Goal: Communication & Community: Answer question/provide support

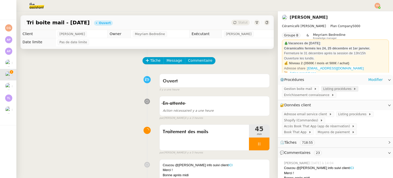
click at [333, 89] on span "Listing procédures" at bounding box center [338, 88] width 30 height 5
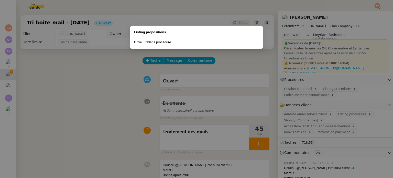
click at [143, 41] on div "Drive ICI dans procédure" at bounding box center [196, 42] width 125 height 5
click at [144, 41] on link "ICI" at bounding box center [146, 42] width 4 height 4
click at [320, 96] on nz-modal-container "Listing propositions Drive ICI dans procédure" at bounding box center [196, 89] width 393 height 178
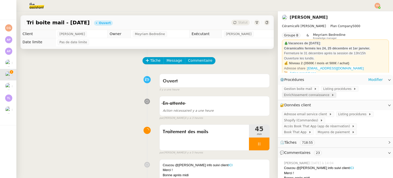
click at [315, 96] on span "Enrichissement connaissance" at bounding box center [307, 94] width 47 height 5
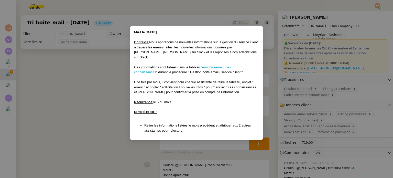
click at [213, 65] on div "Ces informations sont listées dans le tableau " enrichissement des connaissance…" at bounding box center [196, 70] width 125 height 10
click at [213, 65] on link "enrichissement des connaissances" at bounding box center [182, 69] width 97 height 9
click at [87, 81] on nz-modal-container "MAJ le [DATE] Contexte : Nous apprenons de nouvelles informations sur la gestio…" at bounding box center [196, 89] width 393 height 178
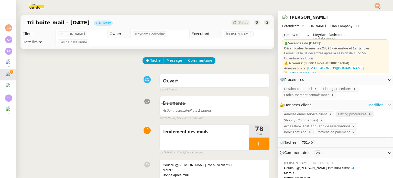
click at [345, 116] on span "Listing procédures" at bounding box center [353, 113] width 30 height 5
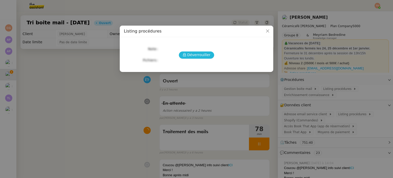
drag, startPoint x: 204, startPoint y: 49, endPoint x: 202, endPoint y: 53, distance: 4.4
click at [203, 50] on div "Déverrouiller Note Fichiers Upload" at bounding box center [196, 52] width 145 height 22
click at [202, 53] on span "Déverrouiller" at bounding box center [198, 55] width 23 height 6
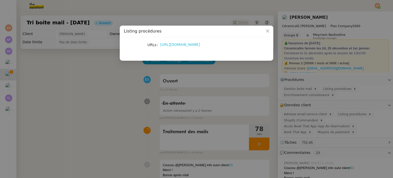
click at [193, 44] on link "[URL][DOMAIN_NAME]" at bounding box center [180, 44] width 40 height 4
click at [73, 81] on nz-modal-container "Listing procédures URLs [URL][DOMAIN_NAME]" at bounding box center [196, 89] width 393 height 178
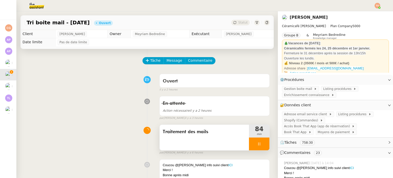
click at [257, 144] on icon at bounding box center [259, 144] width 4 height 4
click at [262, 144] on icon at bounding box center [264, 144] width 4 height 4
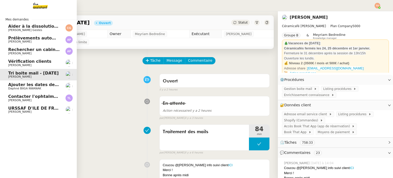
click at [14, 111] on span "[PERSON_NAME]" at bounding box center [19, 111] width 23 height 3
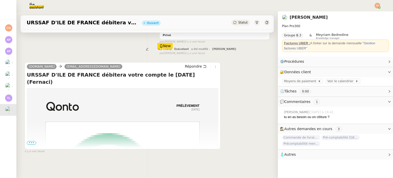
scroll to position [77, 0]
click at [30, 142] on span "•••" at bounding box center [31, 143] width 9 height 4
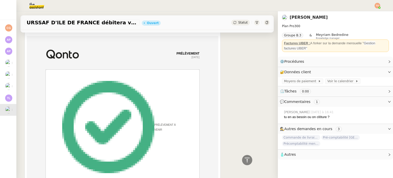
scroll to position [102, 0]
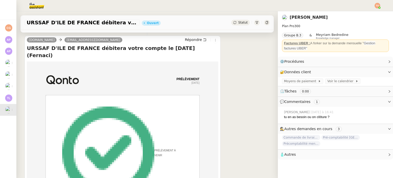
click at [236, 26] on div "URSSAF D'ILE DE FRANCE débitera votre compte le [DATE] (Fernaci) Ouvert Statut" at bounding box center [146, 22] width 253 height 15
click at [238, 25] on div "URSSAF D'ILE DE FRANCE débitera votre compte le [DATE] (Fernaci) Ouvert Statut" at bounding box center [146, 22] width 253 height 15
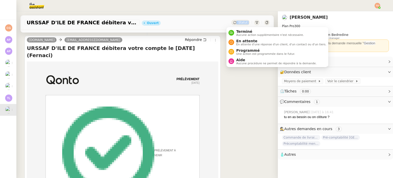
click at [239, 24] on span "Statut" at bounding box center [242, 23] width 9 height 4
click at [244, 33] on span "Aucune action supplémentaire n'est nécessaire." at bounding box center [269, 34] width 67 height 3
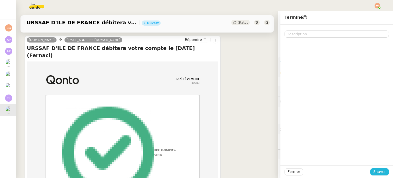
click at [375, 171] on span "Sauver" at bounding box center [379, 171] width 13 height 6
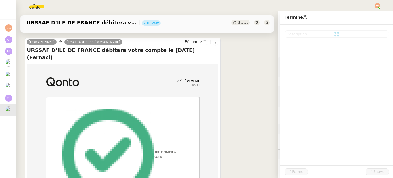
scroll to position [110, 0]
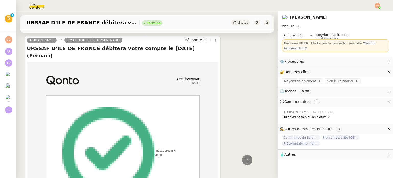
drag, startPoint x: 375, startPoint y: 171, endPoint x: 10, endPoint y: 107, distance: 370.7
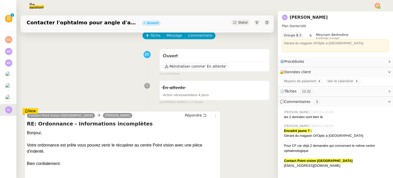
scroll to position [51, 0]
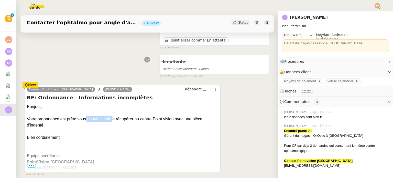
drag, startPoint x: 79, startPoint y: 120, endPoint x: 109, endPoint y: 119, distance: 29.4
click at [105, 119] on div "Votre ordonnance est prête vous pouvez venir le récupérer au centre Point visio…" at bounding box center [122, 122] width 191 height 12
click at [109, 119] on div "Votre ordonnance est prête vous pouvez venir le récupérer au centre Point visio…" at bounding box center [122, 122] width 191 height 12
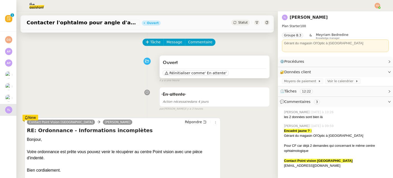
scroll to position [0, 0]
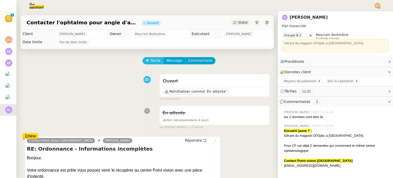
click at [154, 61] on span "Tâche" at bounding box center [155, 60] width 10 height 6
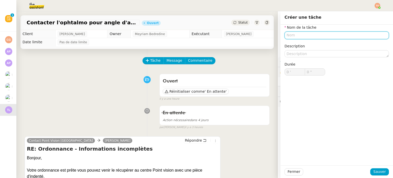
click at [305, 38] on input "text" at bounding box center [336, 34] width 104 height 7
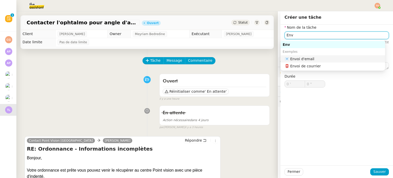
click at [313, 57] on div "📧 Envoi d'email" at bounding box center [333, 58] width 98 height 5
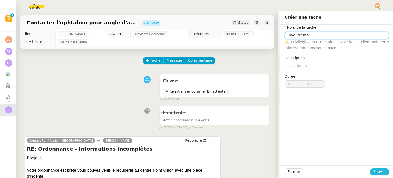
type input "Envoi d'email"
click at [373, 169] on span "Sauver" at bounding box center [379, 171] width 13 height 6
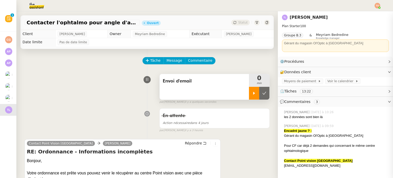
click at [252, 93] on icon at bounding box center [254, 93] width 4 height 4
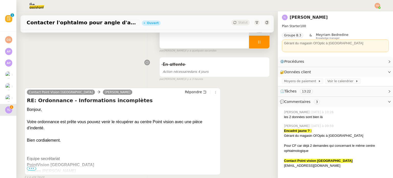
click at [109, 120] on div "Votre ordonnance est prête vous pouvez venir le récupérer au centre Point visio…" at bounding box center [122, 125] width 191 height 12
click at [109, 121] on div "Votre ordonnance est prête vous pouvez venir le récupérer au centre Point visio…" at bounding box center [122, 125] width 191 height 12
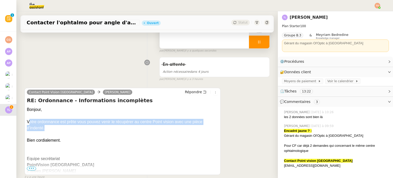
click at [109, 121] on div "Votre ordonnance est prête vous pouvez venir le récupérer au centre Point visio…" at bounding box center [122, 125] width 191 height 12
copy div "Votre ordonnance est prête vous pouvez venir le récupérer au centre Point visio…"
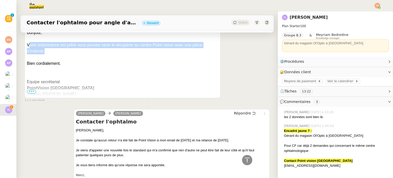
scroll to position [153, 0]
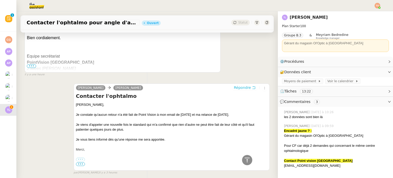
click at [234, 90] on span "Répondre" at bounding box center [242, 87] width 17 height 5
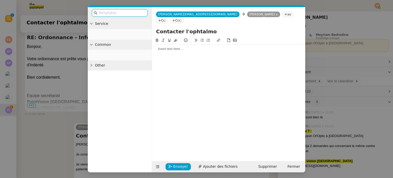
scroll to position [193, 0]
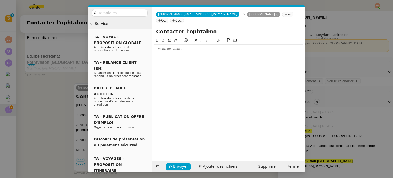
click at [189, 46] on div at bounding box center [228, 48] width 149 height 9
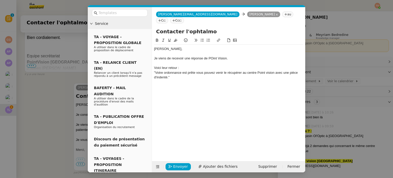
scroll to position [223, 0]
click at [214, 56] on div "Je viens de recevoir une réponse de POint Vision." at bounding box center [228, 58] width 149 height 5
click at [0, 0] on lt-div "Faute de frappe possible trouvée. Point Points [GEOGRAPHIC_DATA] Joint Ignorer" at bounding box center [0, 0] width 0 height 0
click at [0, 0] on lt-span "Point" at bounding box center [0, 0] width 0 height 0
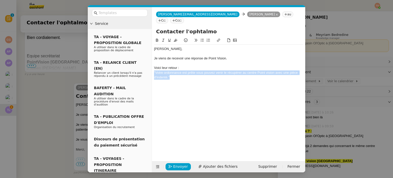
drag, startPoint x: 179, startPoint y: 71, endPoint x: 152, endPoint y: 64, distance: 27.7
click at [153, 66] on nz-spin "[PERSON_NAME], Je viens de recevoir une réponse de Point Vision. Voici leur ret…" at bounding box center [228, 96] width 153 height 118
click at [164, 38] on icon at bounding box center [163, 40] width 4 height 4
click at [179, 72] on div ""Votre ordonnance est prête vous pouvez venir le récupérer au centre Point visi…" at bounding box center [228, 74] width 149 height 9
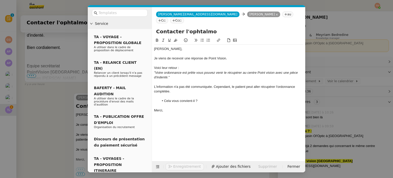
scroll to position [259, 0]
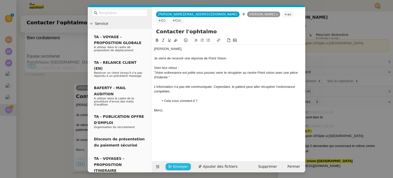
click at [173, 166] on span "Envoyer" at bounding box center [180, 166] width 15 height 6
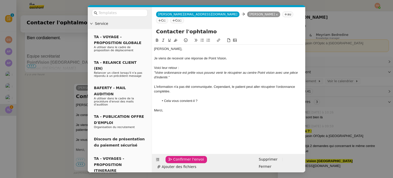
click at [173, 162] on span "Confirmer l'envoi" at bounding box center [188, 159] width 31 height 6
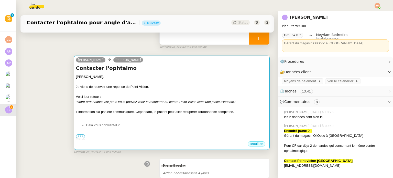
scroll to position [0, 0]
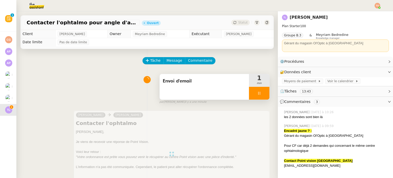
click at [259, 98] on div at bounding box center [259, 93] width 20 height 13
click at [262, 94] on icon at bounding box center [264, 93] width 4 height 4
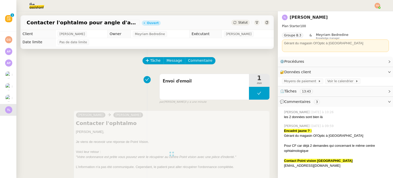
click at [238, 22] on span "Statut" at bounding box center [242, 23] width 9 height 4
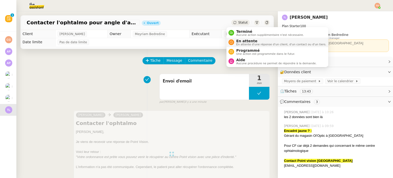
click at [247, 42] on span "En attente" at bounding box center [281, 41] width 90 height 4
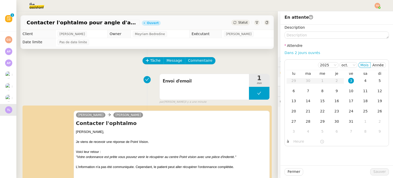
click at [304, 52] on link "Dans 2 jours ouvrés" at bounding box center [302, 53] width 36 height 4
type input "07:00"
click at [375, 170] on span "Sauver" at bounding box center [379, 171] width 13 height 6
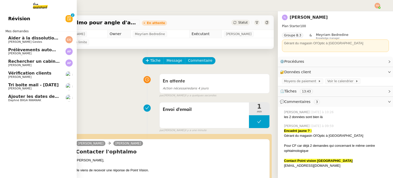
click at [16, 99] on span "Daphné BIIGA NWANAK" at bounding box center [24, 99] width 33 height 3
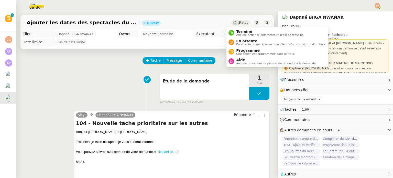
click at [238, 23] on span "Statut" at bounding box center [242, 23] width 9 height 4
click at [253, 43] on span "En attente d'une réponse d'un client, d'un contact ou d'un tiers." at bounding box center [281, 44] width 90 height 3
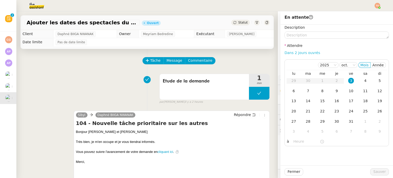
click at [301, 54] on link "Dans 2 jours ouvrés" at bounding box center [302, 53] width 36 height 4
type input "07:00"
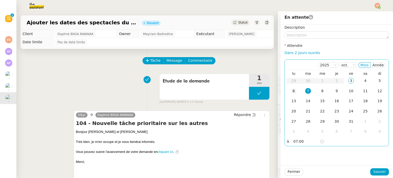
click at [291, 88] on td "6" at bounding box center [293, 91] width 14 height 10
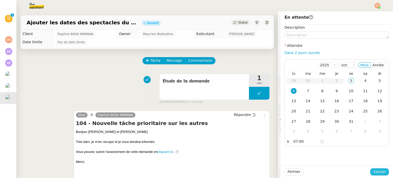
click at [376, 173] on span "Sauver" at bounding box center [379, 171] width 13 height 6
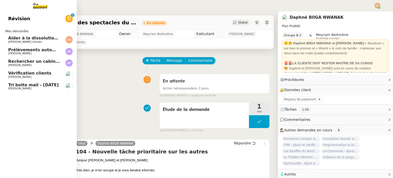
click at [37, 73] on span "Vérification clients" at bounding box center [29, 73] width 43 height 5
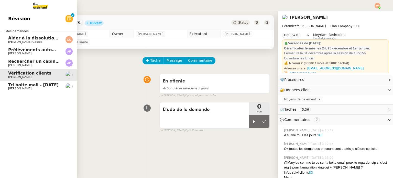
click at [47, 64] on span "[PERSON_NAME]" at bounding box center [34, 65] width 52 height 3
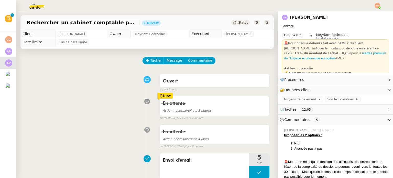
click at [238, 22] on span "Statut" at bounding box center [242, 23] width 9 height 4
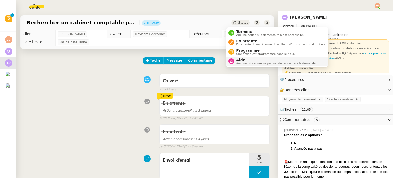
click at [249, 43] on span "En attente d'une réponse d'un client, d'un contact ou d'un tiers." at bounding box center [281, 44] width 90 height 3
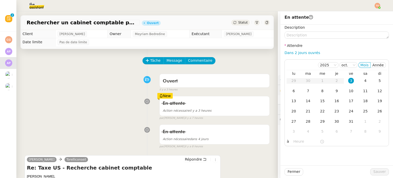
click at [73, 102] on div "En attente Action nécessaire il y a 3 heures New par [PERSON_NAME]. il y a 7 he…" at bounding box center [147, 107] width 245 height 26
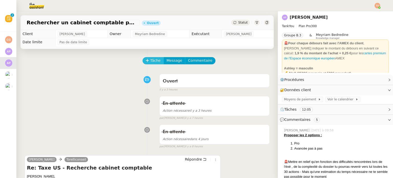
click at [151, 62] on span "Tâche" at bounding box center [155, 60] width 10 height 6
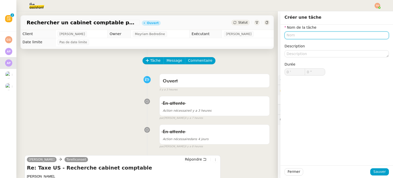
click at [338, 37] on input "text" at bounding box center [336, 34] width 104 height 7
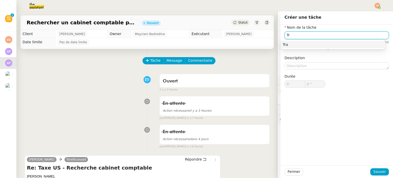
type input "T"
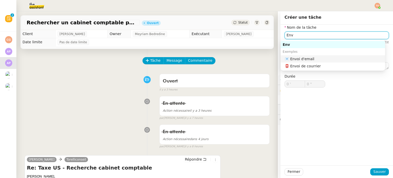
click at [340, 56] on div "📧 Envoi d'email" at bounding box center [333, 58] width 98 height 5
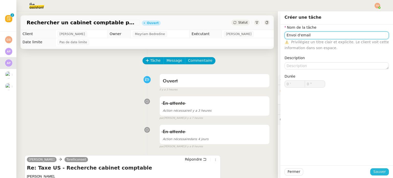
type input "Envoi d'email"
click at [376, 169] on span "Sauver" at bounding box center [379, 171] width 13 height 6
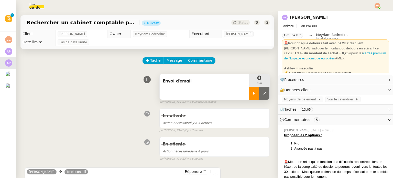
click at [252, 94] on icon at bounding box center [254, 93] width 4 height 4
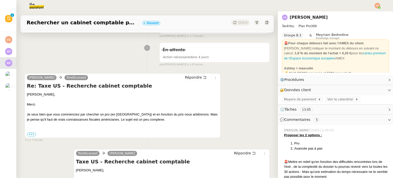
scroll to position [102, 0]
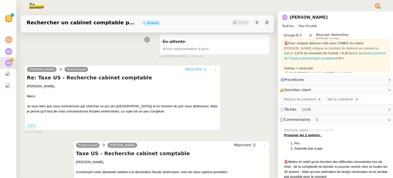
click at [194, 68] on span "Répondre" at bounding box center [193, 68] width 17 height 5
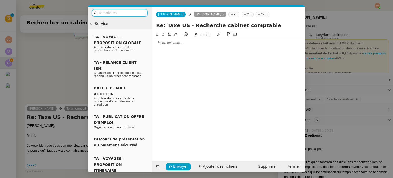
scroll to position [141, 0]
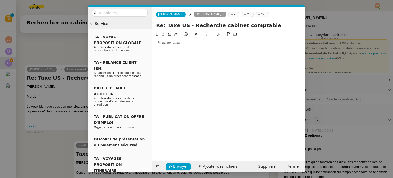
click at [195, 44] on div at bounding box center [228, 42] width 149 height 5
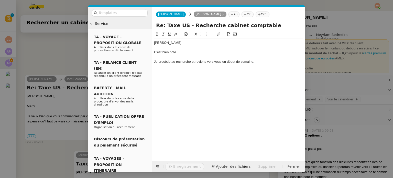
scroll to position [176, 0]
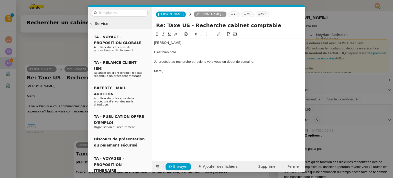
click at [178, 61] on div "Je procède au recherche et reviens vers vous en début de semaine." at bounding box center [228, 61] width 149 height 5
click at [0, 0] on lt-span "au x recherche s" at bounding box center [0, 0] width 0 height 0
click at [274, 61] on div "Je procède aux recherches et reviens vers vous en début de semaine." at bounding box center [228, 61] width 149 height 5
click at [174, 165] on span "Envoyer" at bounding box center [180, 166] width 15 height 6
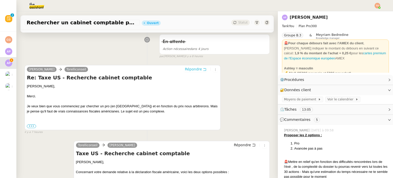
scroll to position [0, 0]
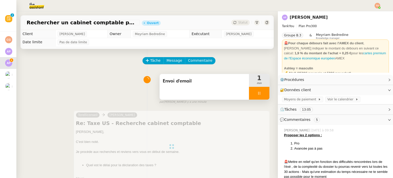
click at [250, 94] on div at bounding box center [259, 93] width 20 height 13
click at [262, 93] on icon at bounding box center [264, 93] width 4 height 4
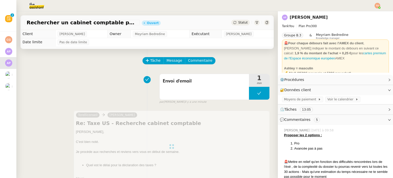
click at [234, 26] on div "Rechercher un cabinet comptable pour déclaration fiscale [PERSON_NAME]" at bounding box center [146, 22] width 253 height 15
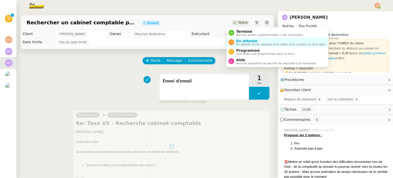
click at [238, 24] on span "Statut" at bounding box center [242, 23] width 9 height 4
click at [244, 42] on span "En attente" at bounding box center [281, 41] width 90 height 4
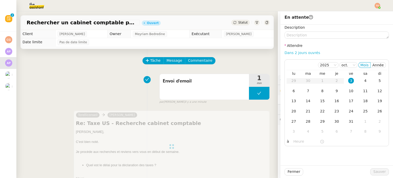
click at [290, 52] on link "Dans 2 jours ouvrés" at bounding box center [302, 53] width 36 height 4
type input "07:00"
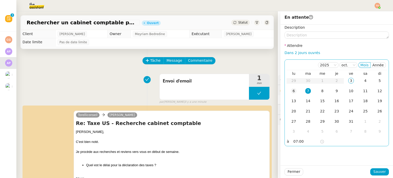
click at [290, 88] on td "6" at bounding box center [293, 91] width 14 height 10
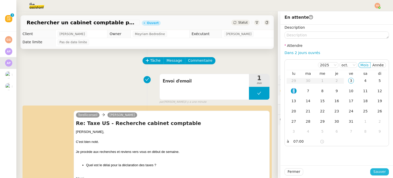
click at [379, 172] on span "Sauver" at bounding box center [379, 171] width 13 height 6
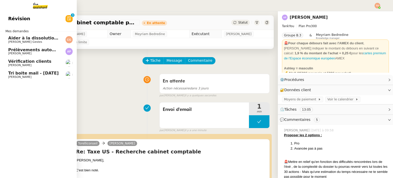
click at [34, 53] on span "[PERSON_NAME]" at bounding box center [34, 53] width 52 height 3
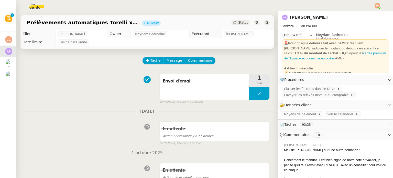
click at [238, 23] on span "Statut" at bounding box center [242, 23] width 9 height 4
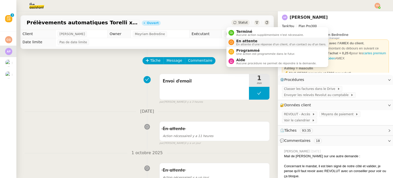
click at [246, 39] on span "En attente" at bounding box center [281, 41] width 90 height 4
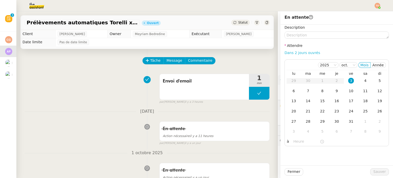
click at [298, 53] on link "Dans 2 jours ouvrés" at bounding box center [302, 53] width 36 height 4
type input "07:00"
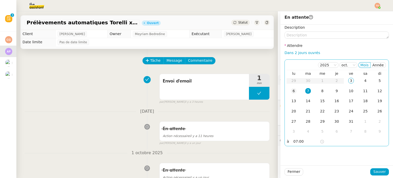
click at [291, 93] on div "6" at bounding box center [294, 91] width 6 height 6
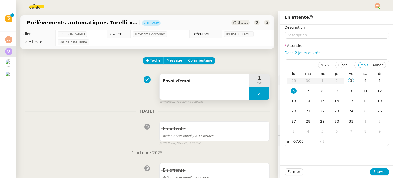
click at [249, 92] on button at bounding box center [259, 93] width 20 height 13
click at [249, 91] on div at bounding box center [254, 93] width 10 height 13
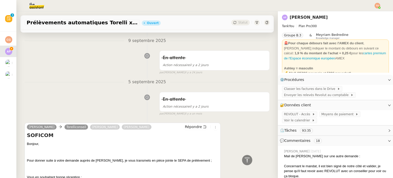
scroll to position [307, 0]
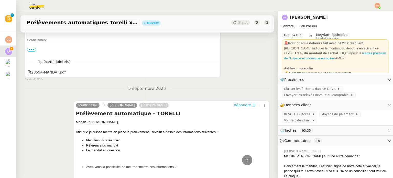
click at [235, 103] on span "Répondre" at bounding box center [242, 104] width 17 height 5
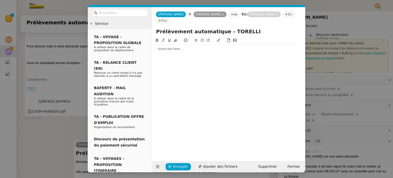
scroll to position [346, 0]
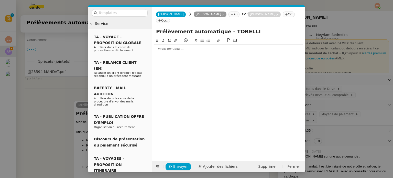
click at [203, 47] on div at bounding box center [228, 49] width 149 height 5
click at [222, 15] on icon at bounding box center [223, 15] width 2 height 2
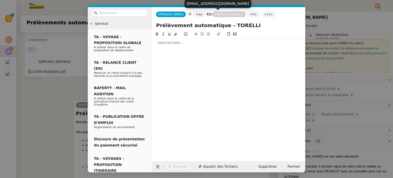
click at [203, 5] on div "[EMAIL_ADDRESS][DOMAIN_NAME]" at bounding box center [217, 3] width 67 height 9
copy body "[EMAIL_ADDRESS][DOMAIN_NAME]"
click at [193, 15] on nz-tag "au" at bounding box center [198, 14] width 11 height 6
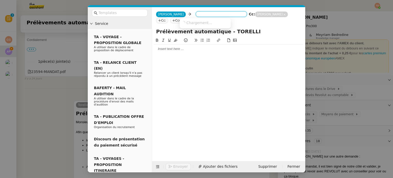
click at [198, 14] on input at bounding box center [221, 14] width 47 height 5
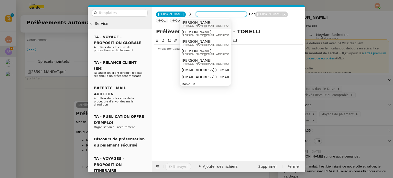
paste input "[EMAIL_ADDRESS][DOMAIN_NAME]"
type input "[EMAIL_ADDRESS][DOMAIN_NAME]"
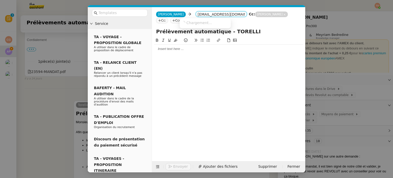
scroll to position [0, 1]
click at [216, 25] on span "[EMAIL_ADDRESS][DOMAIN_NAME]" at bounding box center [205, 26] width 49 height 3
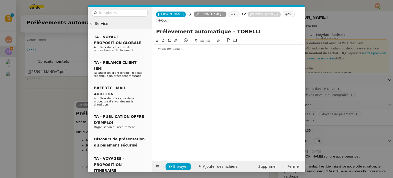
scroll to position [0, 0]
click at [265, 13] on nz-tag "[PERSON_NAME]" at bounding box center [263, 14] width 33 height 6
click at [276, 14] on icon at bounding box center [277, 14] width 3 height 3
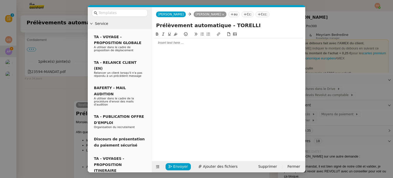
click at [227, 44] on div at bounding box center [228, 42] width 149 height 5
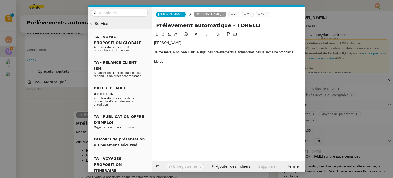
scroll to position [371, 0]
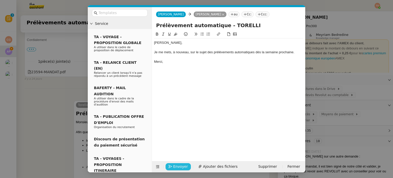
click at [185, 166] on span "Envoyer" at bounding box center [180, 166] width 15 height 6
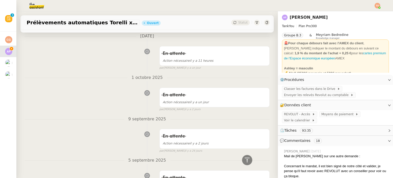
scroll to position [0, 0]
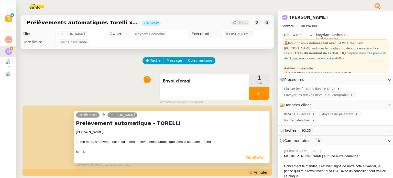
click at [259, 171] on span "Annuler" at bounding box center [261, 171] width 14 height 5
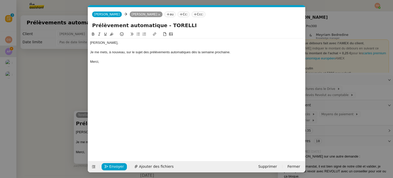
scroll to position [0, 11]
click at [190, 53] on div "Je me mets, à nouveau, sur le sujet des prélèvements automatiques dès la semain…" at bounding box center [196, 52] width 213 height 5
click at [111, 167] on span "Envoyer" at bounding box center [116, 166] width 15 height 6
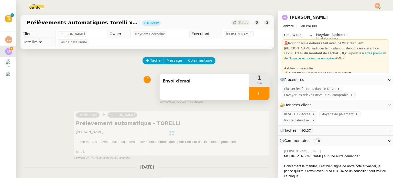
click at [257, 95] on div at bounding box center [259, 93] width 20 height 13
drag, startPoint x: 261, startPoint y: 95, endPoint x: 260, endPoint y: 90, distance: 5.9
click at [261, 95] on button at bounding box center [264, 93] width 10 height 13
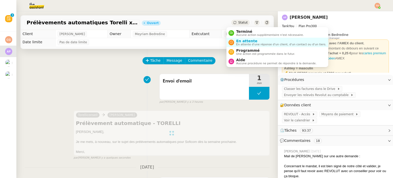
click at [239, 21] on span "Statut" at bounding box center [242, 23] width 9 height 4
click at [245, 40] on span "En attente" at bounding box center [281, 41] width 90 height 4
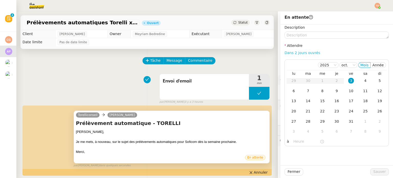
click at [306, 52] on link "Dans 2 jours ouvrés" at bounding box center [302, 53] width 36 height 4
type input "07:00"
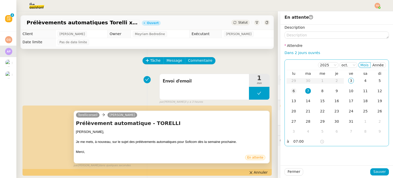
click at [291, 93] on div "6" at bounding box center [294, 91] width 6 height 6
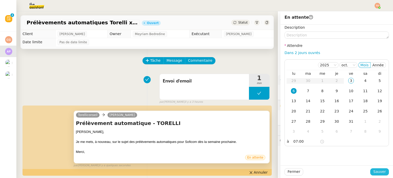
click at [375, 170] on span "Sauver" at bounding box center [379, 171] width 13 height 6
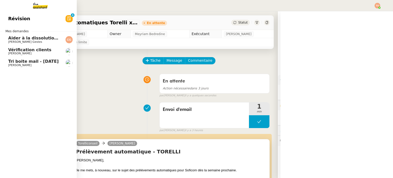
click at [14, 40] on span "[PERSON_NAME] Gestes" at bounding box center [25, 41] width 34 height 3
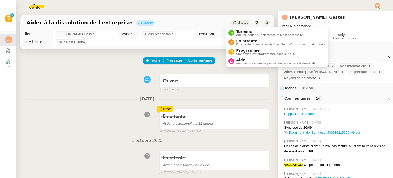
click at [239, 23] on span "Statut" at bounding box center [242, 23] width 9 height 4
click at [245, 39] on span "En attente" at bounding box center [281, 41] width 90 height 4
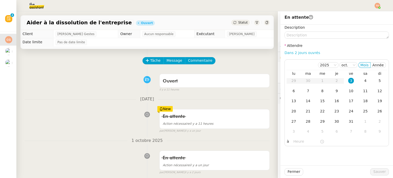
click at [293, 54] on link "Dans 2 jours ouvrés" at bounding box center [302, 53] width 36 height 4
type input "07:00"
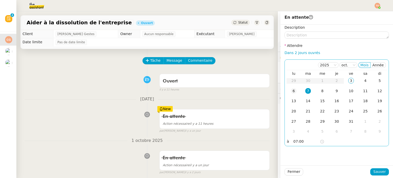
click at [290, 94] on td "6" at bounding box center [293, 91] width 14 height 10
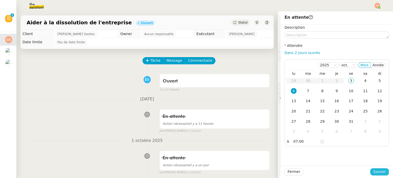
click at [370, 170] on button "Sauver" at bounding box center [379, 171] width 19 height 7
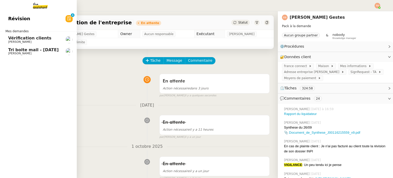
click at [14, 53] on span "[PERSON_NAME]" at bounding box center [19, 53] width 23 height 3
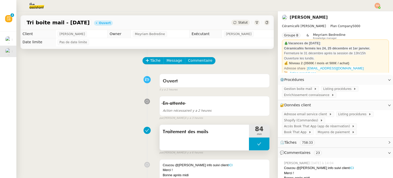
click at [249, 144] on button at bounding box center [259, 143] width 20 height 13
click at [249, 145] on div at bounding box center [254, 143] width 10 height 13
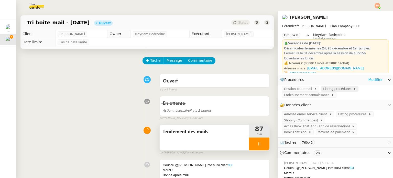
click at [327, 89] on span "Listing procédures" at bounding box center [338, 88] width 30 height 5
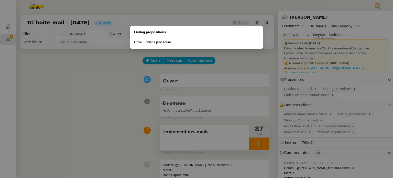
click at [145, 42] on link "ICI" at bounding box center [146, 42] width 4 height 4
click at [57, 75] on nz-modal-container "Listing propositions Drive ICI dans procédure" at bounding box center [196, 89] width 393 height 178
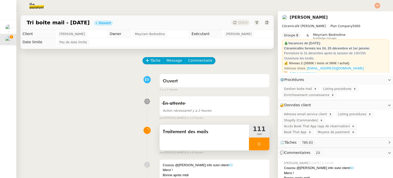
click at [255, 143] on div at bounding box center [259, 143] width 20 height 13
click at [262, 145] on icon at bounding box center [264, 144] width 4 height 4
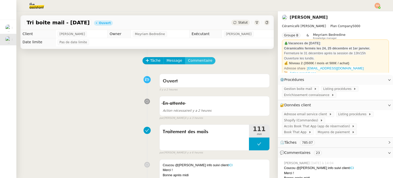
click at [196, 59] on span "Commentaire" at bounding box center [200, 60] width 24 height 6
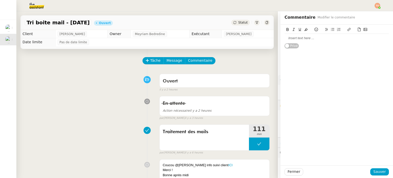
click at [318, 43] on div "Privé" at bounding box center [336, 37] width 104 height 24
click at [321, 40] on div at bounding box center [336, 38] width 104 height 5
click at [286, 36] on div "Coralie" at bounding box center [336, 38] width 104 height 5
copy div "Coralie"
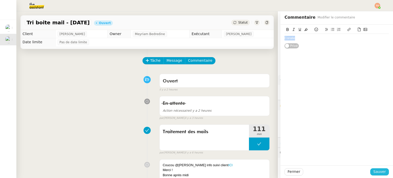
click at [378, 171] on span "Sauver" at bounding box center [379, 171] width 13 height 6
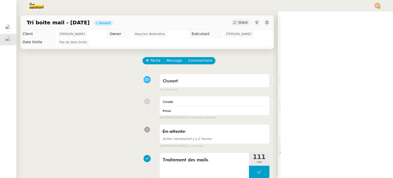
click at [238, 22] on span "Statut" at bounding box center [242, 23] width 9 height 4
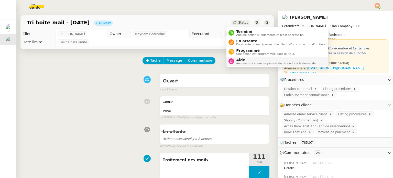
click at [249, 63] on span "Aucune procédure ne permet de répondre à la demande." at bounding box center [276, 63] width 80 height 3
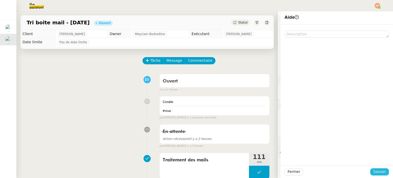
click at [377, 169] on span "Sauver" at bounding box center [379, 171] width 13 height 6
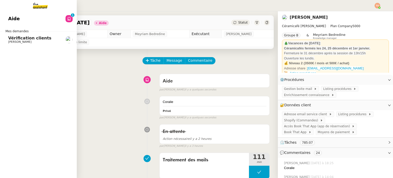
drag, startPoint x: 19, startPoint y: 41, endPoint x: 41, endPoint y: 46, distance: 22.5
click at [19, 41] on span "[PERSON_NAME]" at bounding box center [19, 41] width 23 height 3
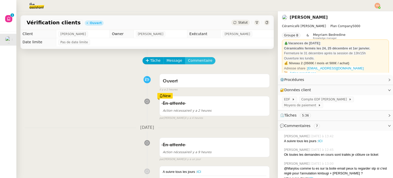
click at [198, 60] on span "Commentaire" at bounding box center [200, 60] width 24 height 6
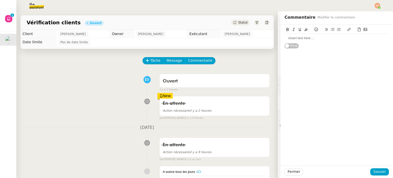
click at [305, 42] on div at bounding box center [336, 38] width 104 height 9
click at [375, 167] on div "Fermer Sauver" at bounding box center [336, 171] width 112 height 13
click at [376, 168] on span "Sauver" at bounding box center [379, 171] width 13 height 6
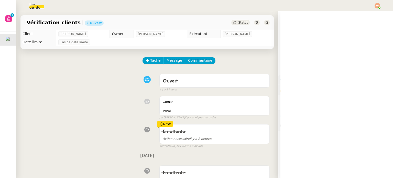
click at [240, 22] on span "Statut" at bounding box center [242, 23] width 9 height 4
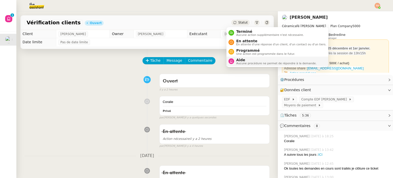
click at [252, 65] on li "Aide Aucune procédure ne permet de répondre à la demande." at bounding box center [277, 60] width 102 height 9
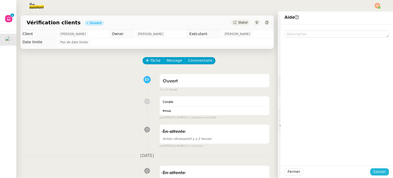
click at [383, 168] on button "Sauver" at bounding box center [379, 171] width 19 height 7
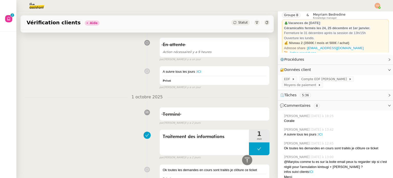
scroll to position [26, 0]
